Goal: Use online tool/utility: Utilize a website feature to perform a specific function

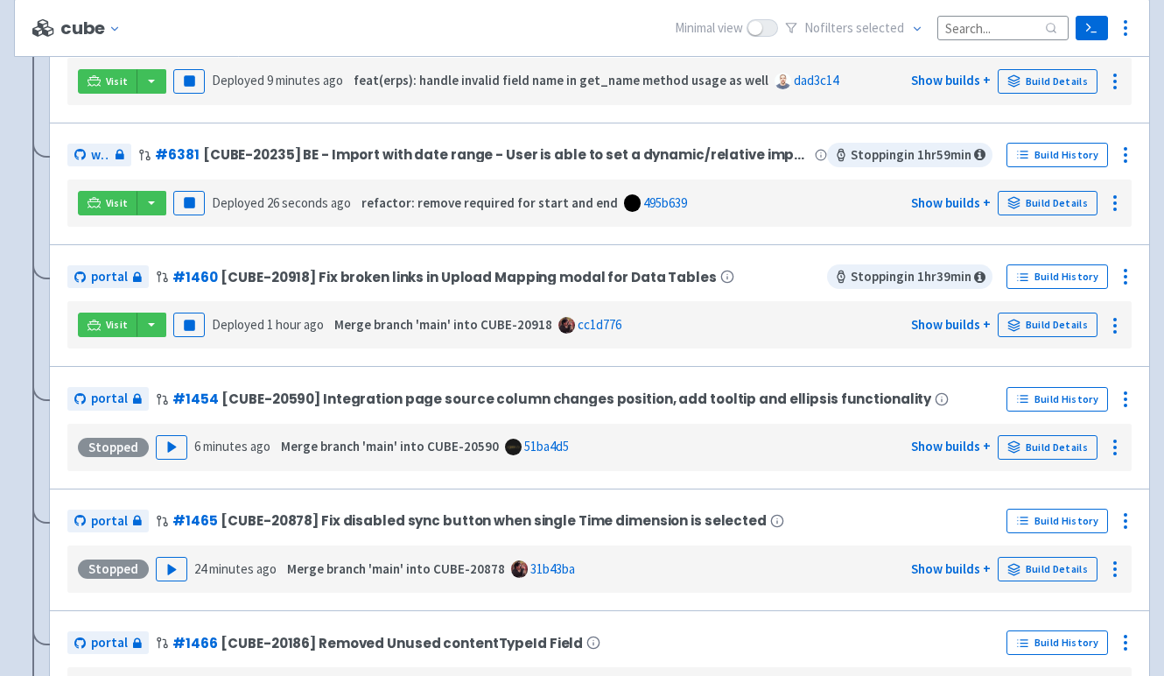
scroll to position [446, 0]
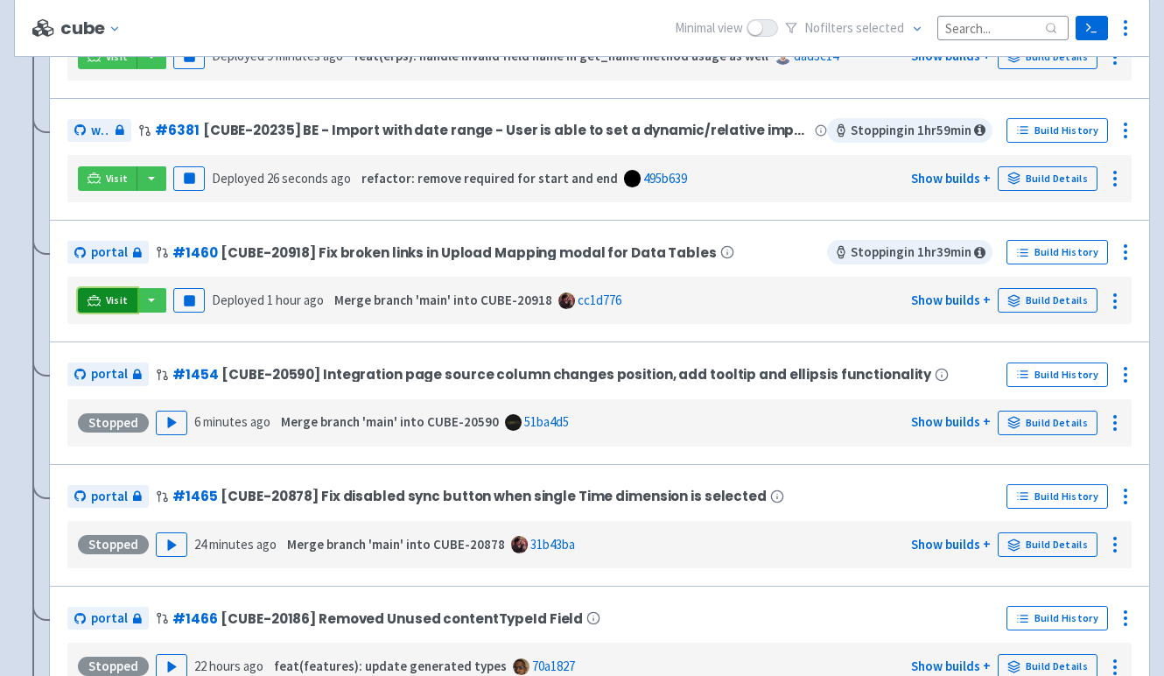
click at [98, 303] on icon at bounding box center [94, 300] width 13 height 13
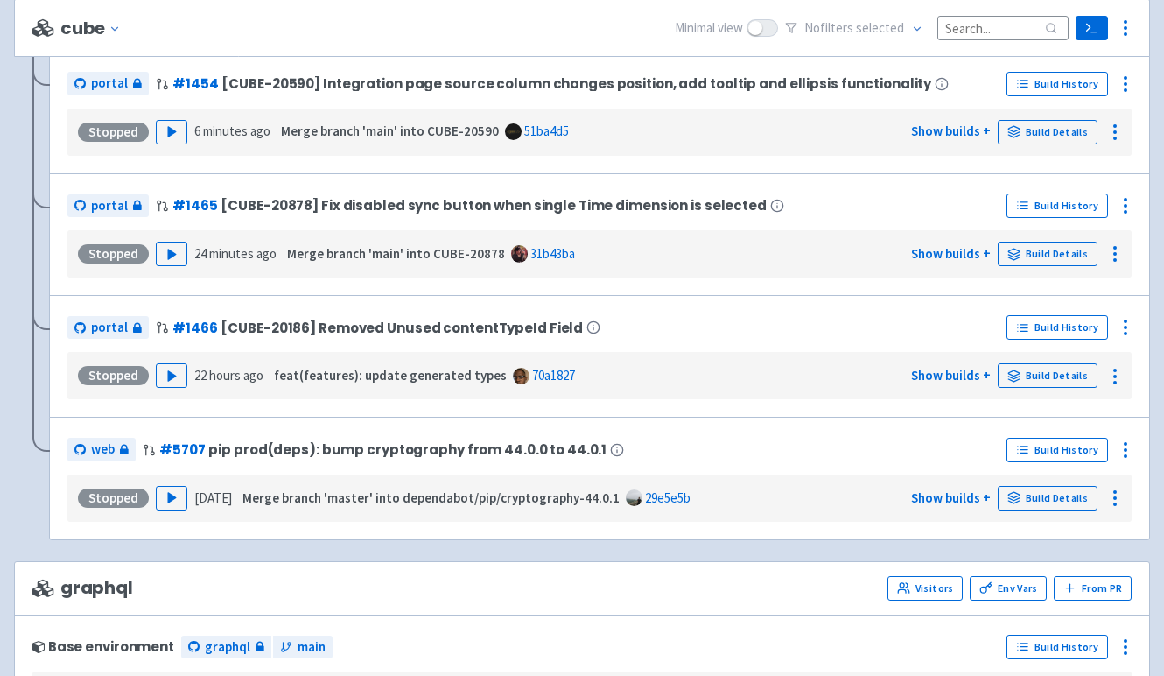
scroll to position [738, 0]
click at [165, 251] on icon "button" at bounding box center [171, 253] width 13 height 13
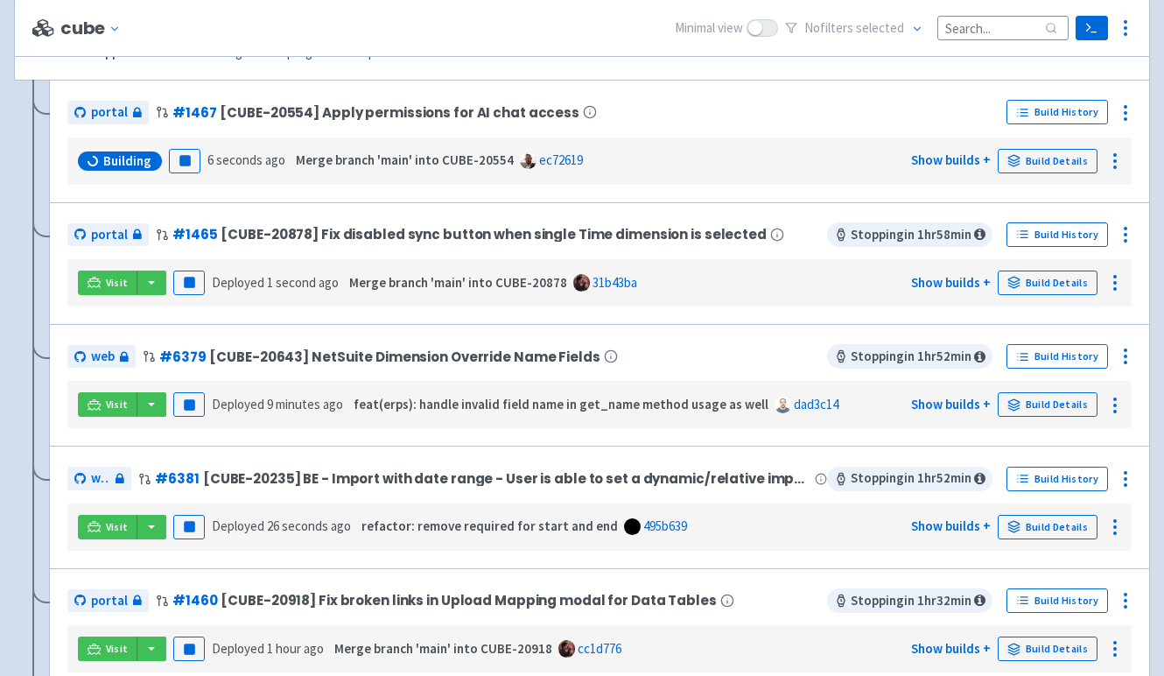
scroll to position [0, 0]
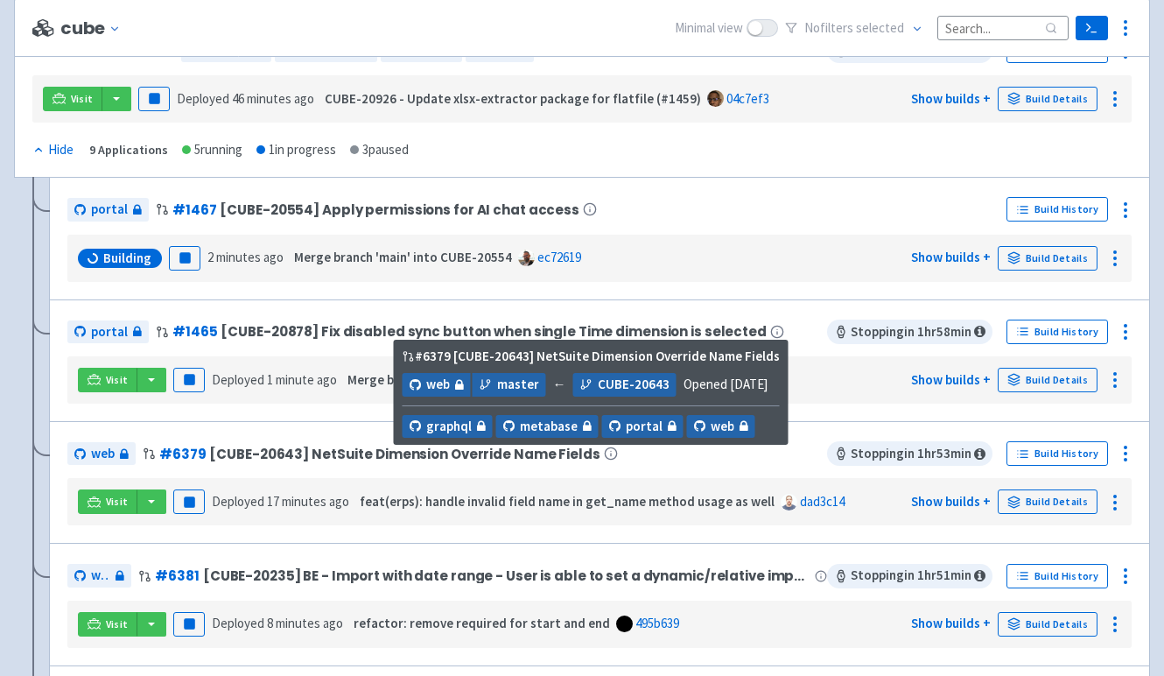
scroll to position [268, 0]
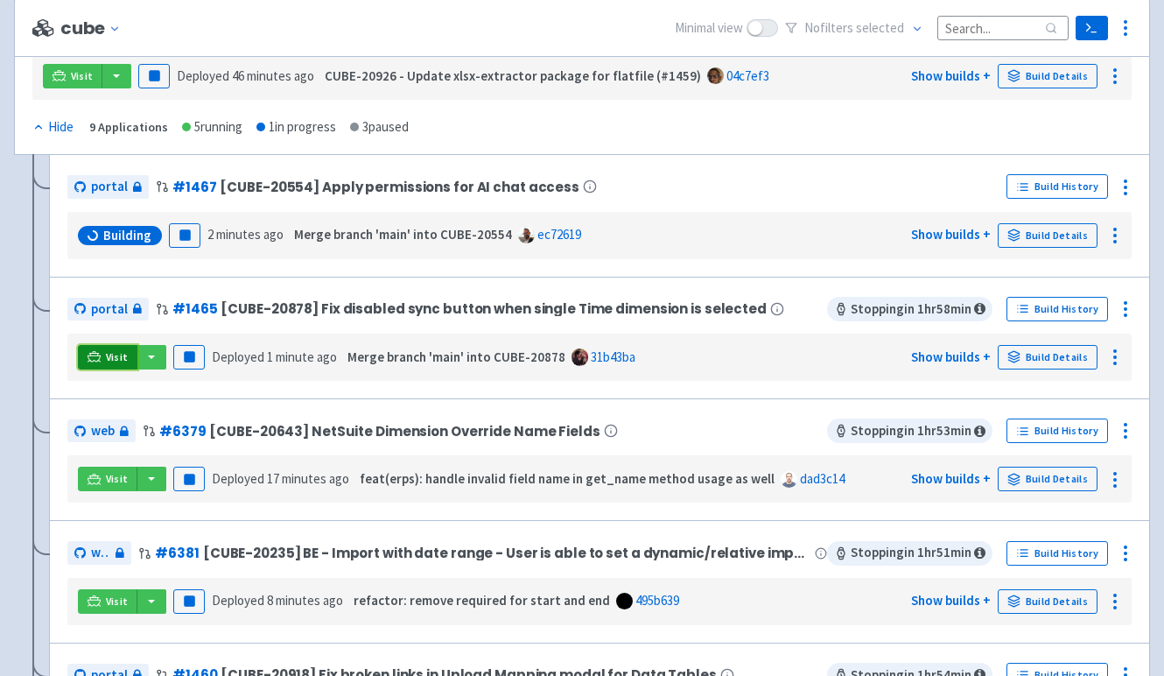
click at [104, 361] on link "Visit" at bounding box center [108, 357] width 60 height 25
